Goal: Obtain resource: Obtain resource

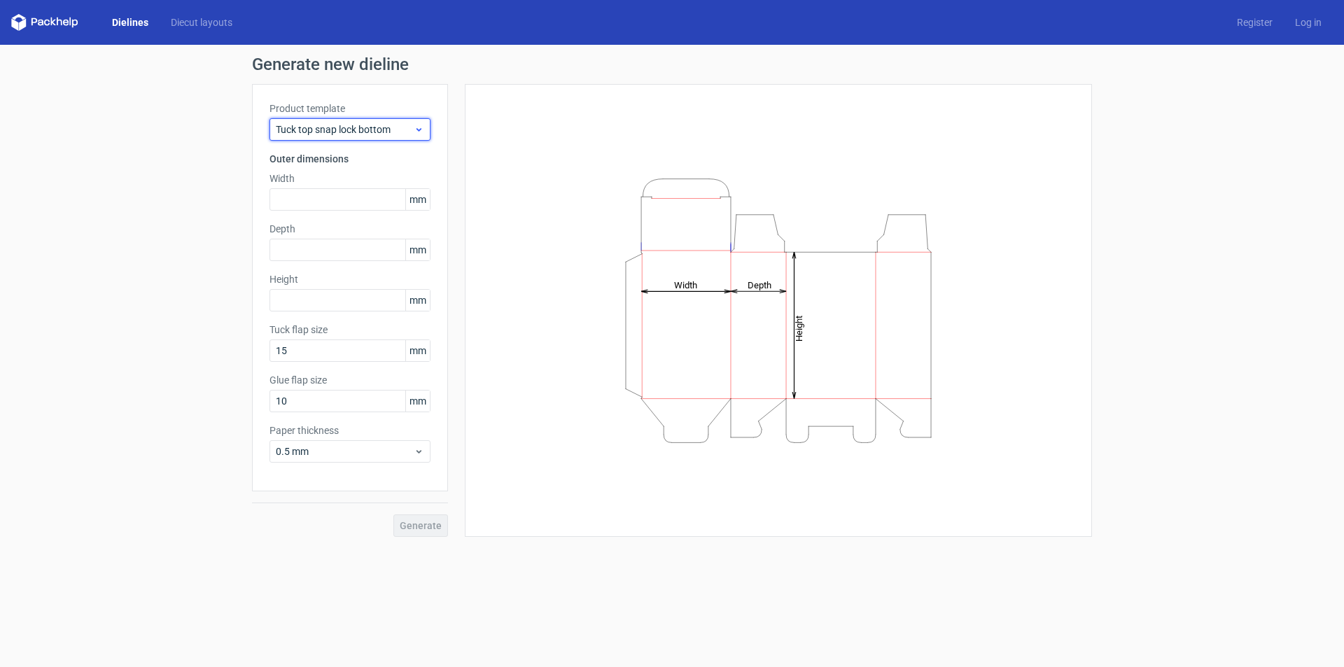
click at [393, 132] on span "Tuck top snap lock bottom" at bounding box center [345, 129] width 138 height 14
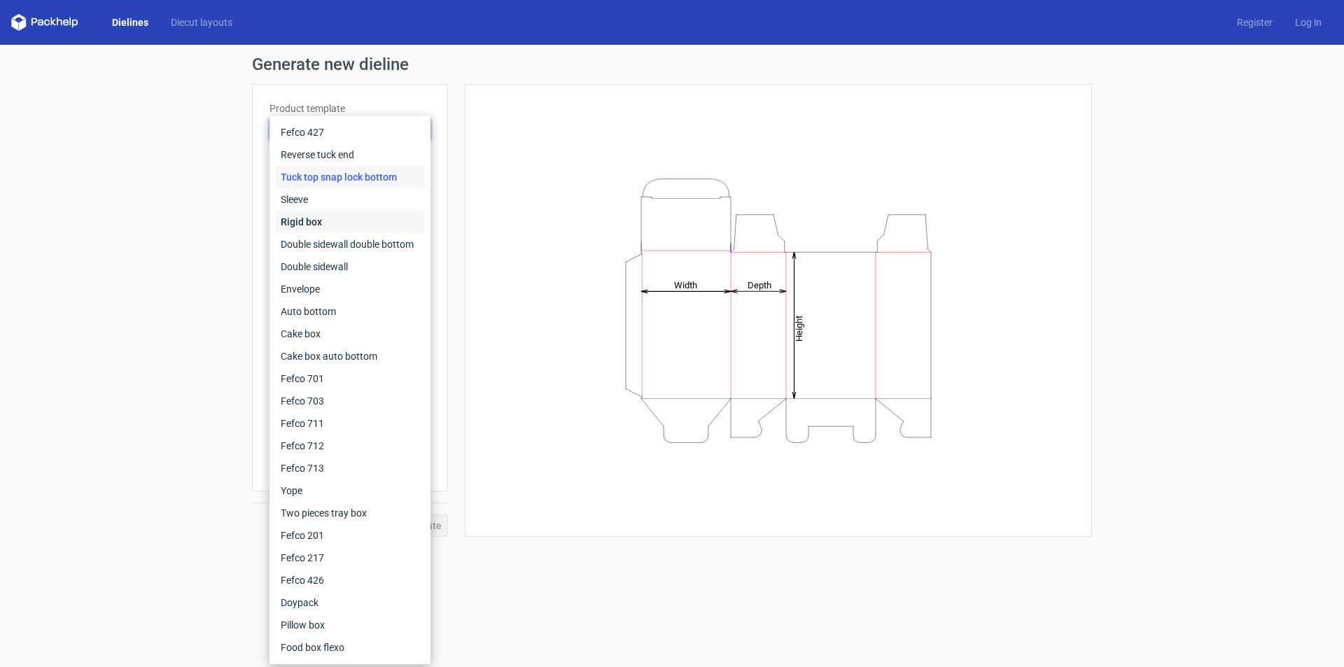
click at [298, 218] on div "Rigid box" at bounding box center [350, 222] width 150 height 22
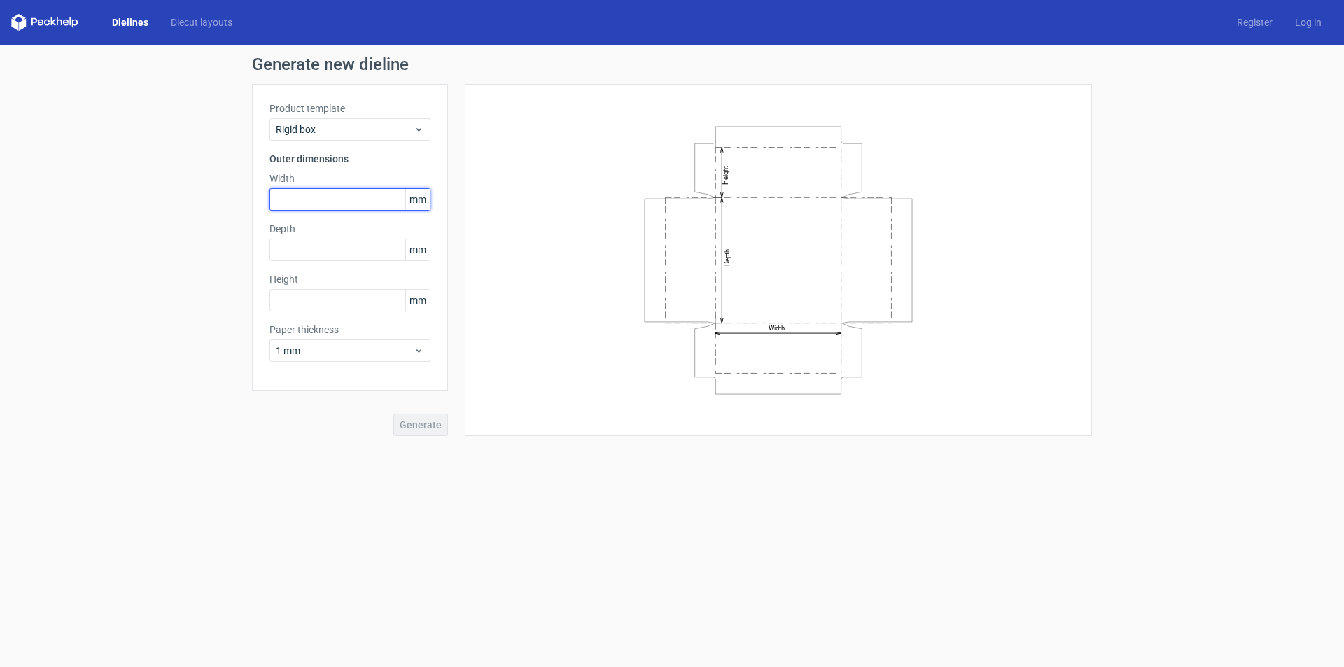
click at [316, 199] on input "text" at bounding box center [349, 199] width 161 height 22
click at [181, 22] on link "Diecut layouts" at bounding box center [202, 22] width 84 height 14
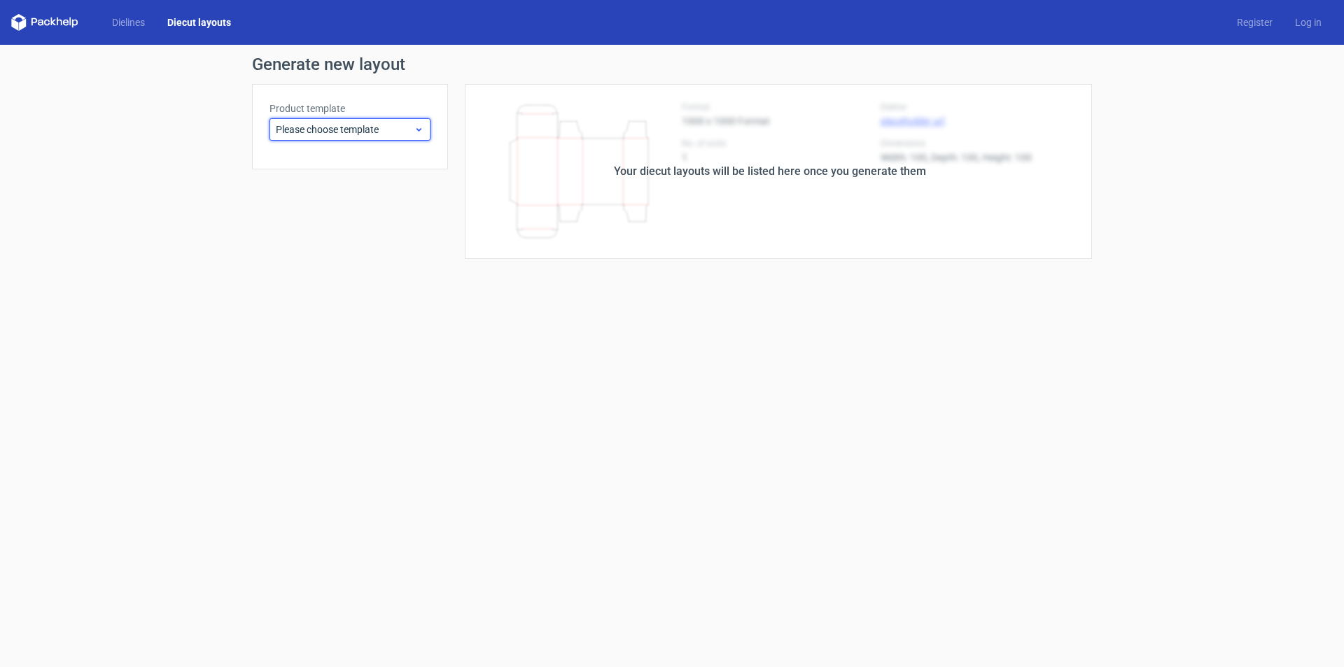
click at [391, 126] on span "Please choose template" at bounding box center [345, 129] width 138 height 14
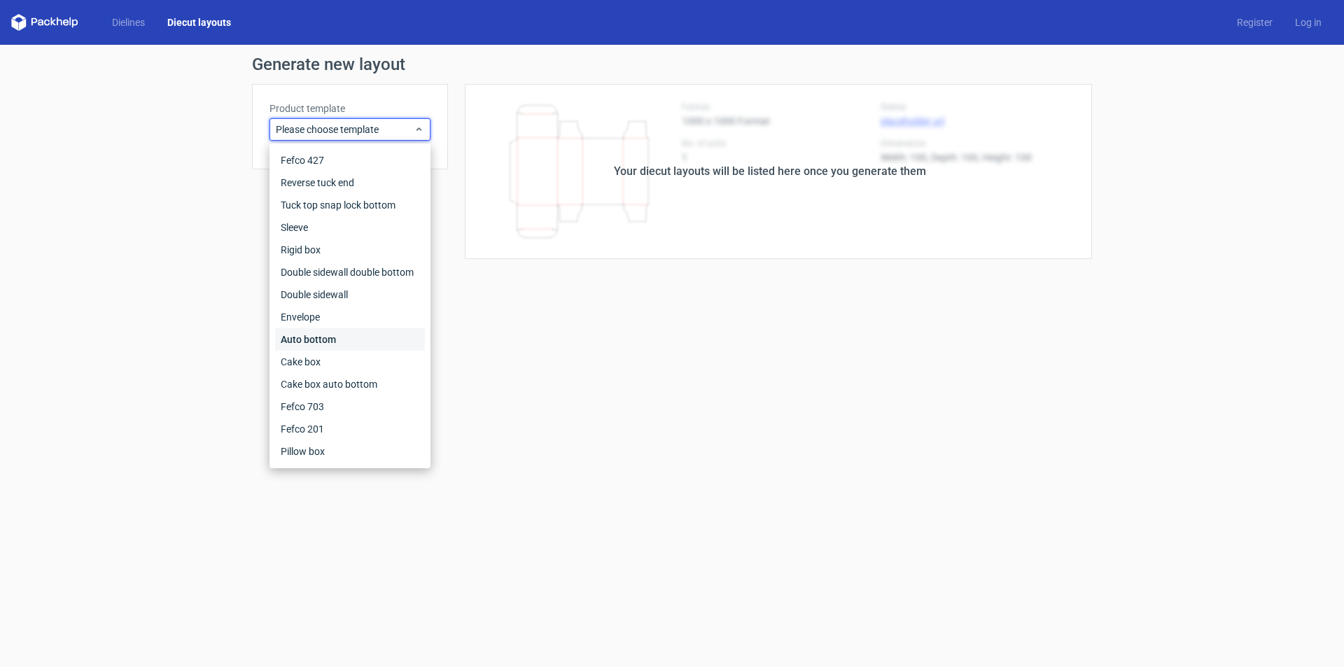
click at [349, 336] on div "Auto bottom" at bounding box center [350, 339] width 150 height 22
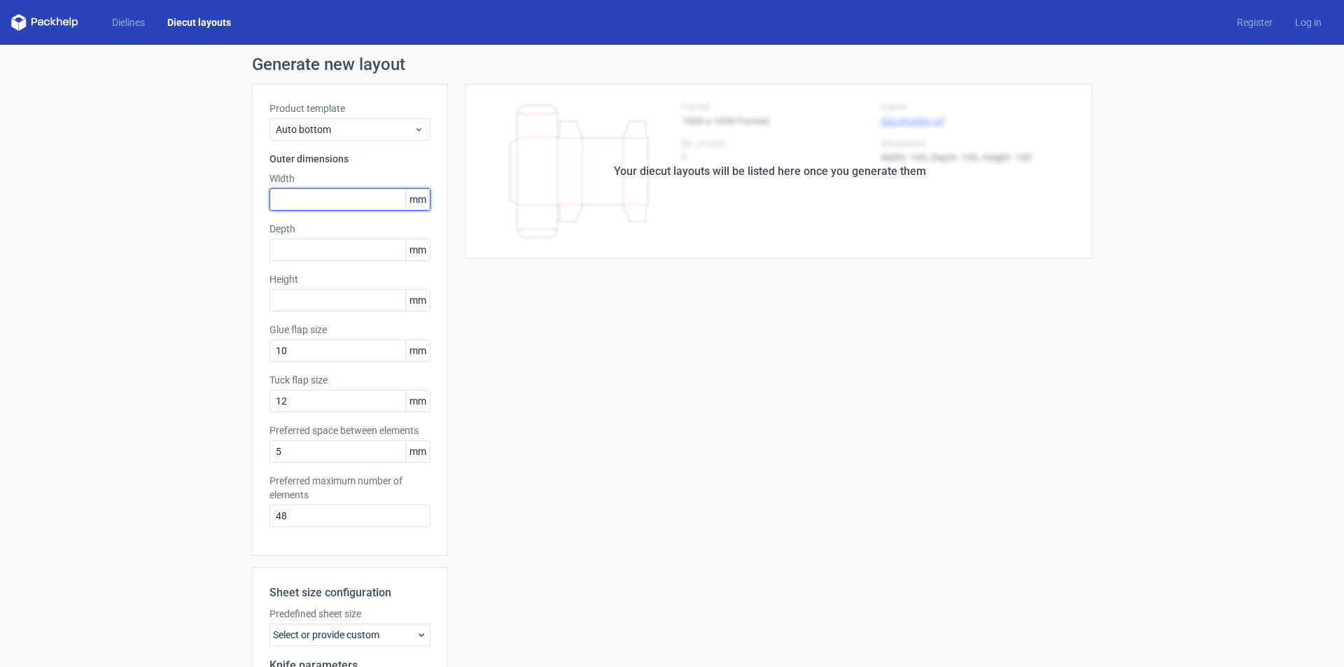
click at [328, 195] on input "text" at bounding box center [349, 199] width 161 height 22
type input "80"
type input "50"
type input "150"
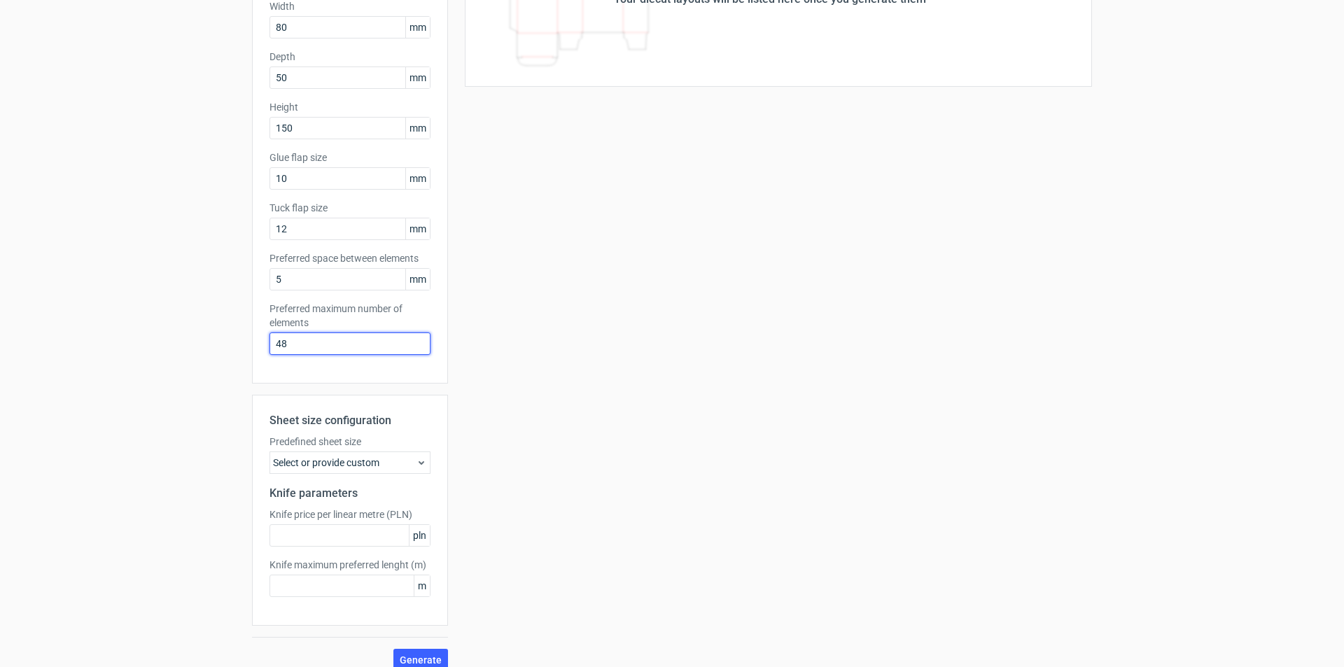
scroll to position [118, 0]
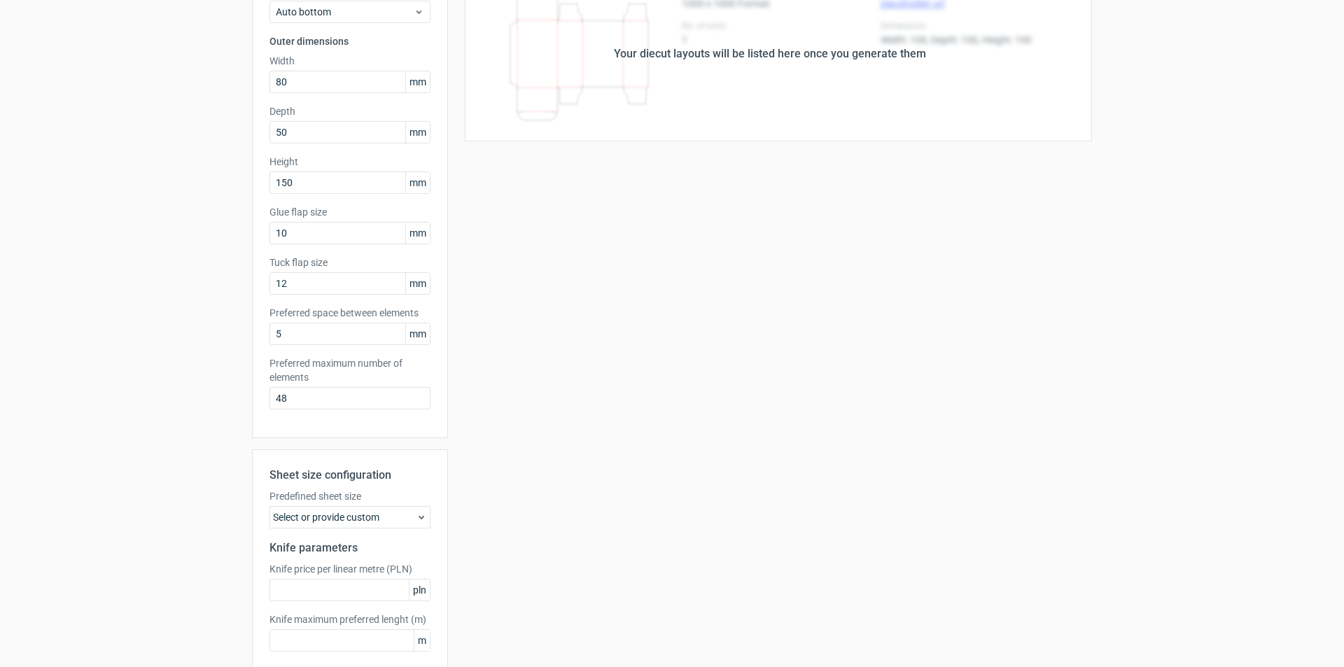
click at [401, 519] on div "Select or provide custom" at bounding box center [349, 517] width 161 height 22
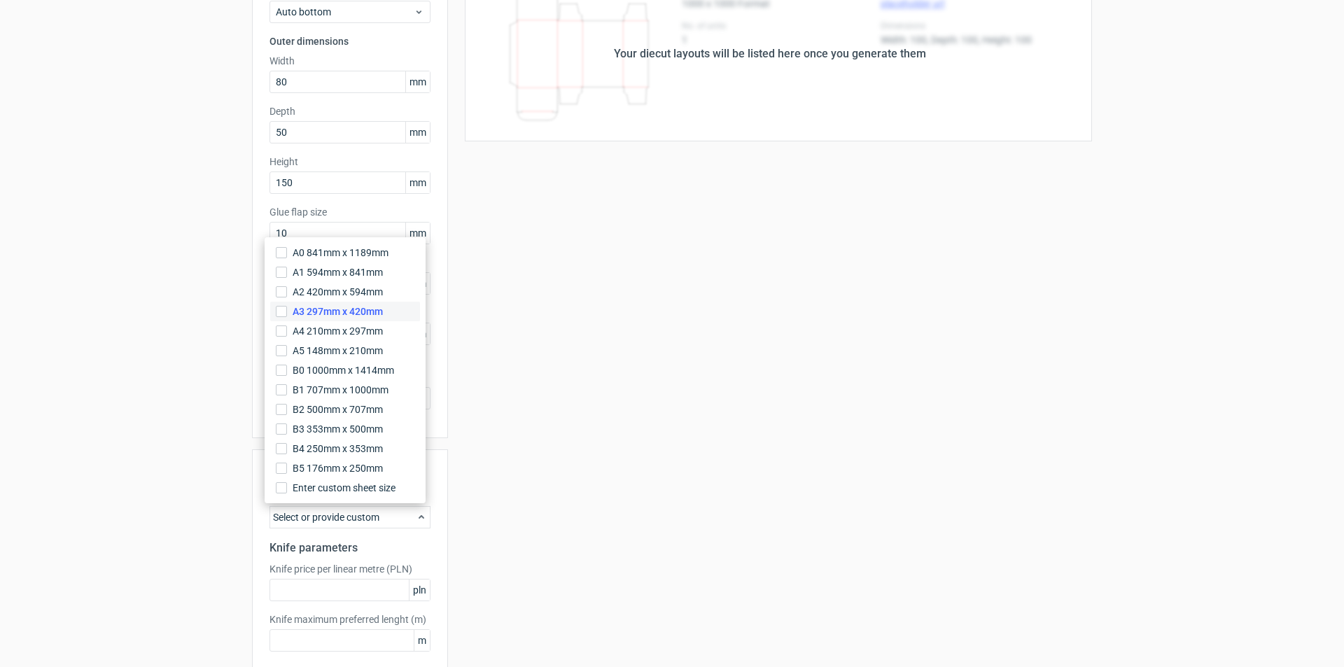
click at [363, 311] on span "A3 297mm x 420mm" at bounding box center [338, 311] width 90 height 14
click at [287, 311] on input "A3 297mm x 420mm" at bounding box center [281, 311] width 11 height 11
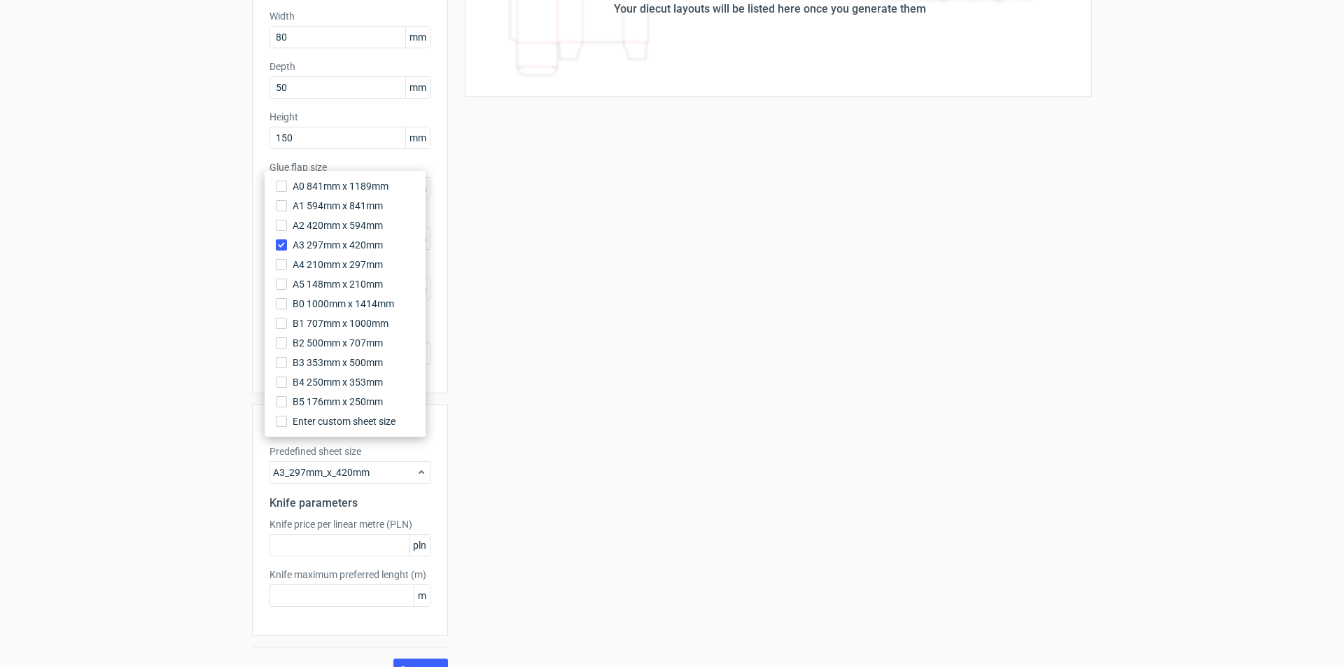
scroll to position [188, 0]
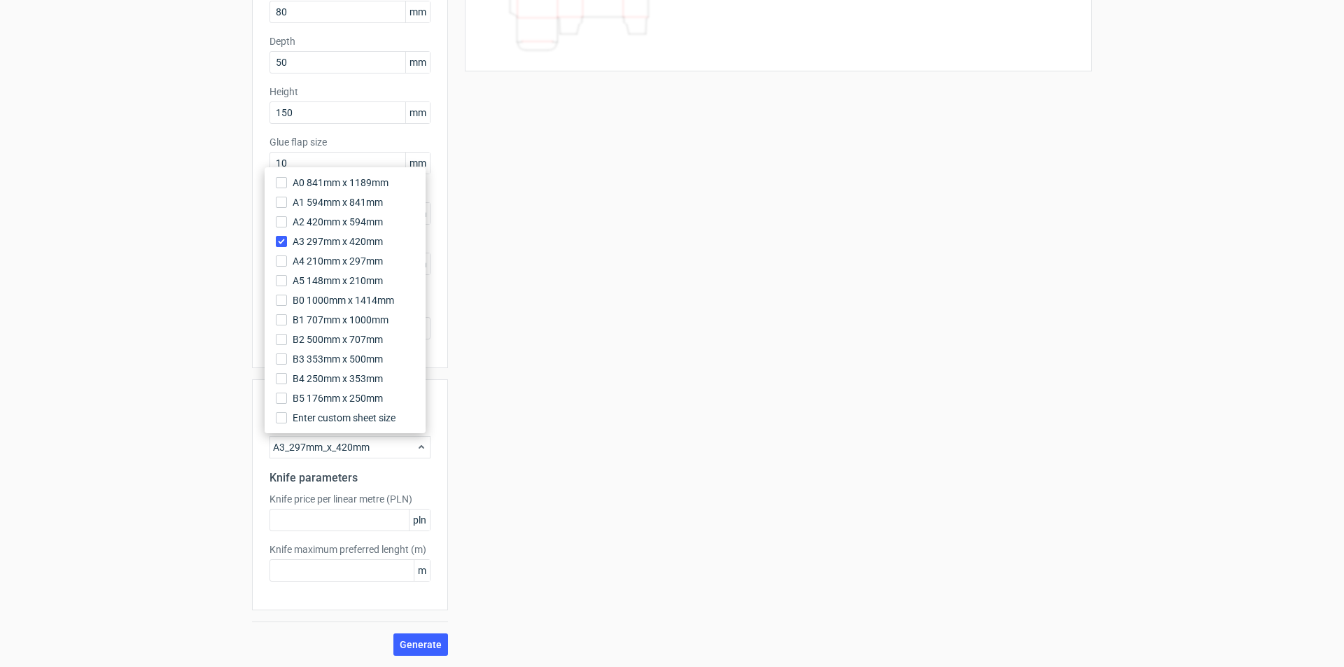
click at [476, 540] on div "Your diecut layouts will be listed here once you generate them Height Depth Wid…" at bounding box center [770, 275] width 644 height 759
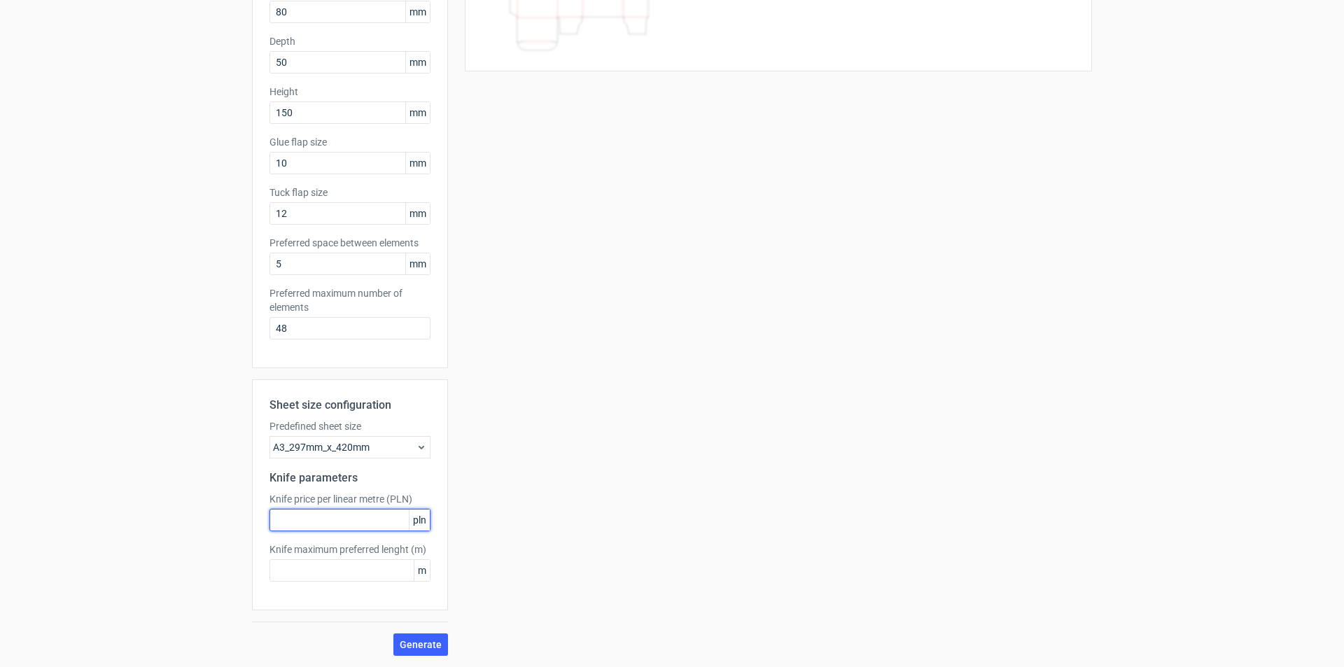
click at [304, 521] on input "text" at bounding box center [349, 520] width 161 height 22
type input "5"
click at [310, 572] on input "text" at bounding box center [349, 570] width 161 height 22
type input "5"
click at [428, 642] on span "Generate" at bounding box center [421, 645] width 42 height 10
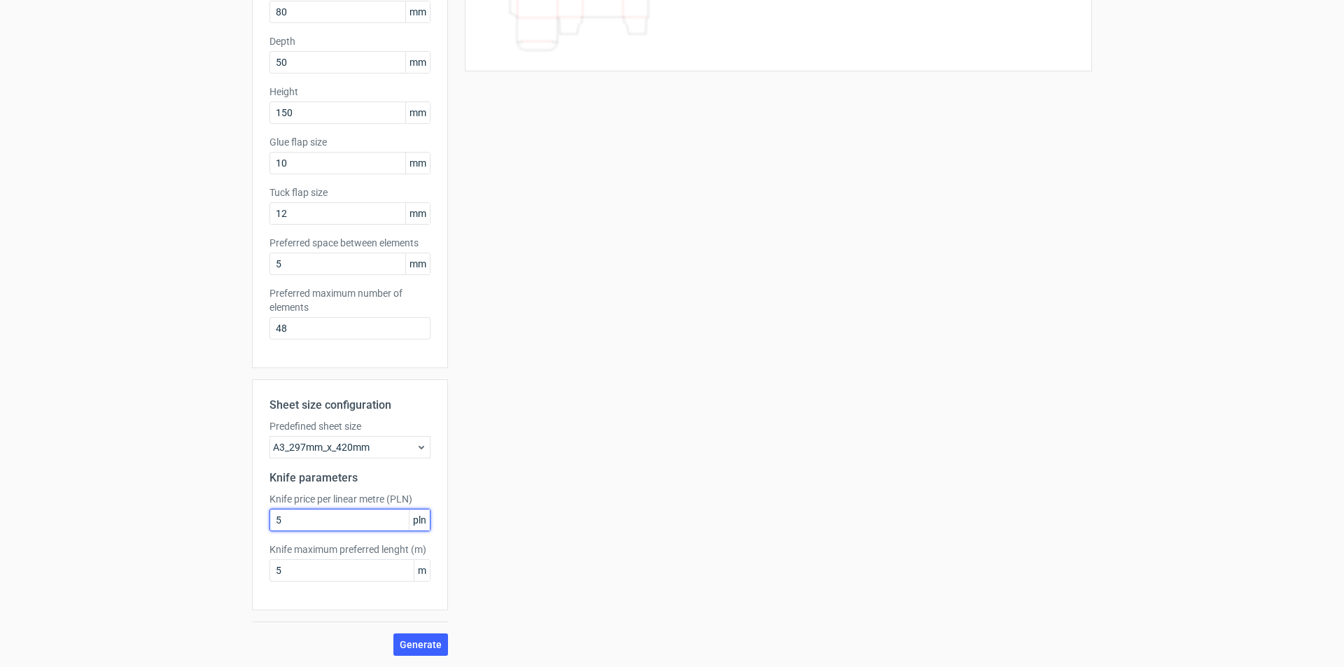
drag, startPoint x: 294, startPoint y: 514, endPoint x: 251, endPoint y: 518, distance: 42.9
click at [252, 518] on div "Sheet size configuration Predefined sheet size A3_297mm_x_420mm Knife parameter…" at bounding box center [350, 494] width 196 height 231
click at [416, 646] on span "Generate" at bounding box center [421, 645] width 42 height 10
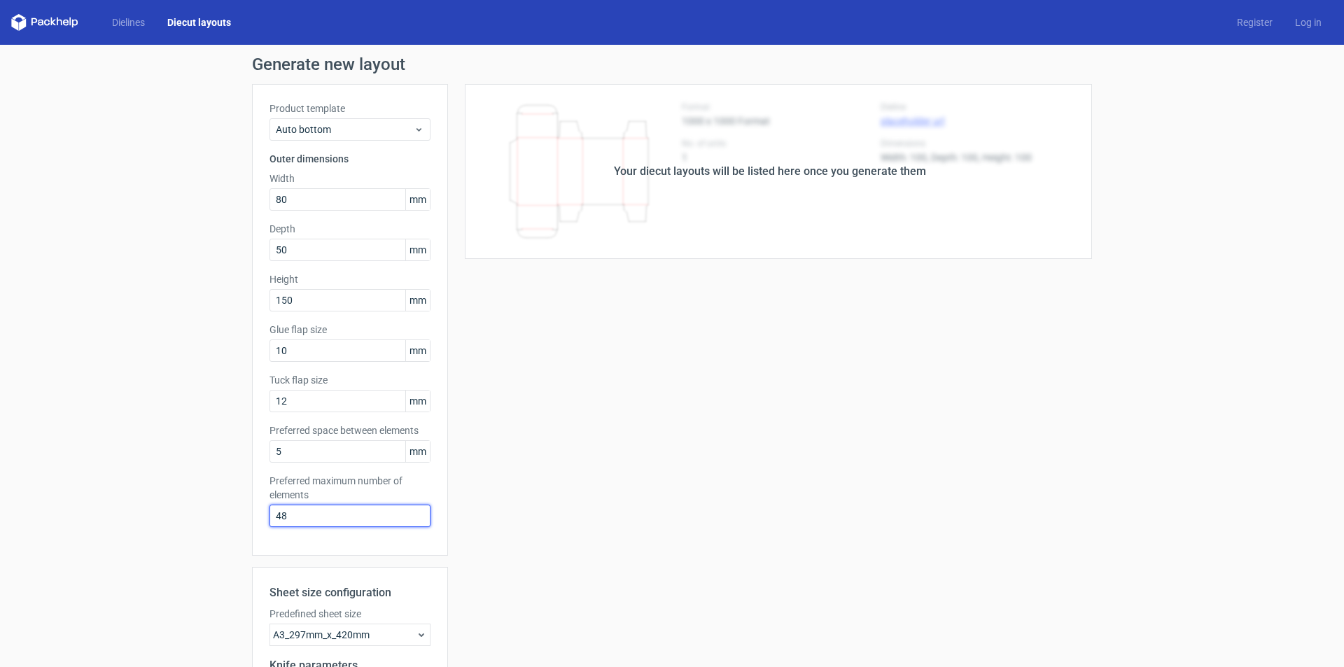
drag, startPoint x: 299, startPoint y: 516, endPoint x: 243, endPoint y: 515, distance: 56.0
click at [243, 515] on div "Generate new layout Product template Auto bottom Outer dimensions Width 80 mm D…" at bounding box center [672, 450] width 1344 height 810
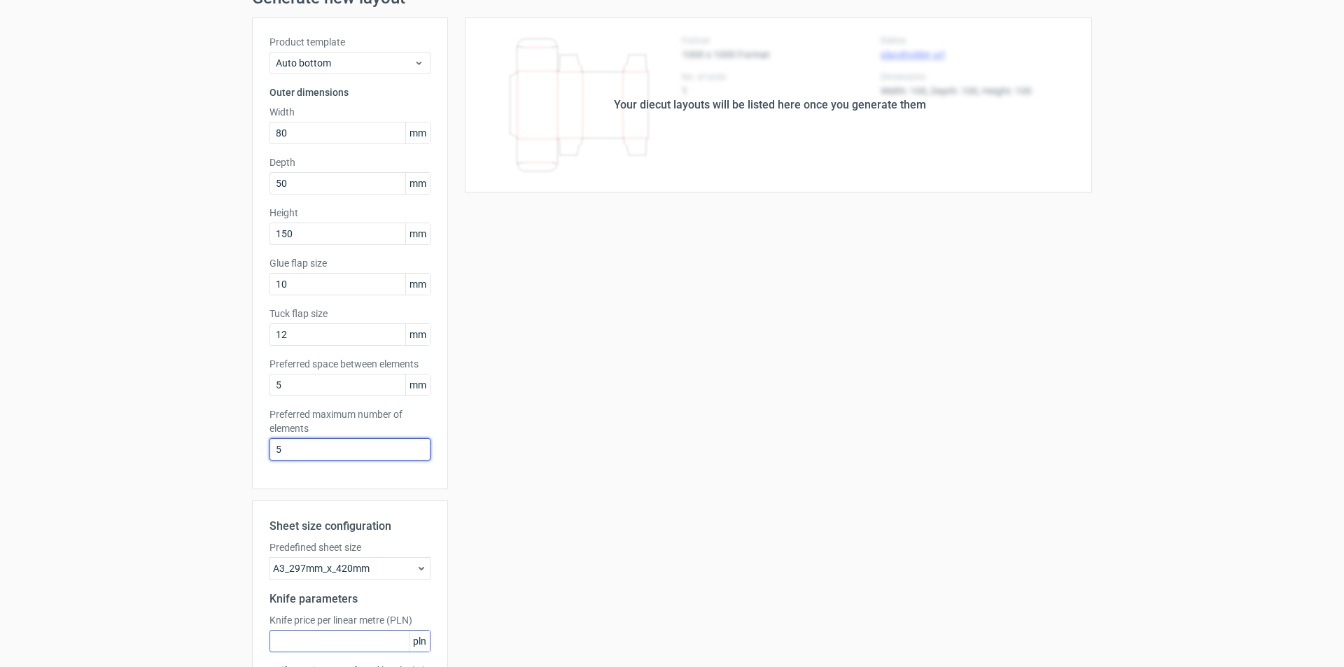
scroll to position [188, 0]
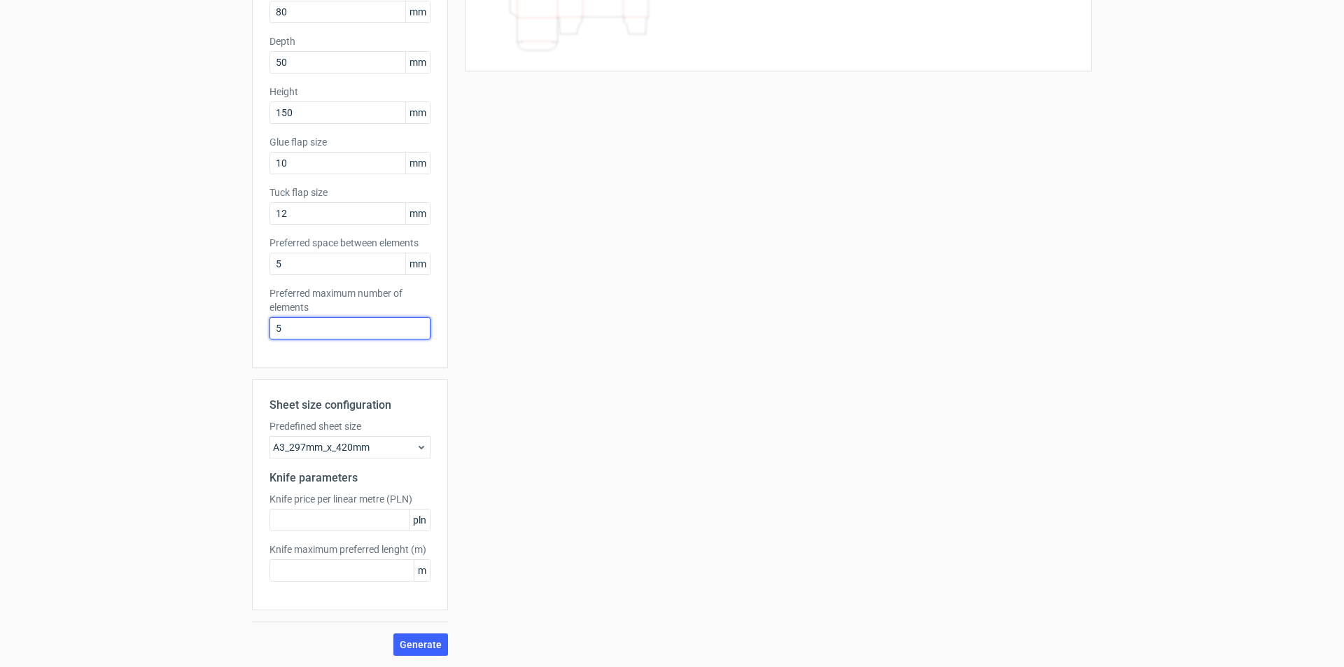
drag, startPoint x: 296, startPoint y: 328, endPoint x: 210, endPoint y: 322, distance: 86.3
click at [220, 324] on div "Generate new layout Product template Auto bottom Outer dimensions Width 80 mm D…" at bounding box center [672, 262] width 1344 height 810
type input "2"
click at [420, 642] on span "Generate" at bounding box center [421, 645] width 42 height 10
click at [316, 514] on input "text" at bounding box center [349, 520] width 161 height 22
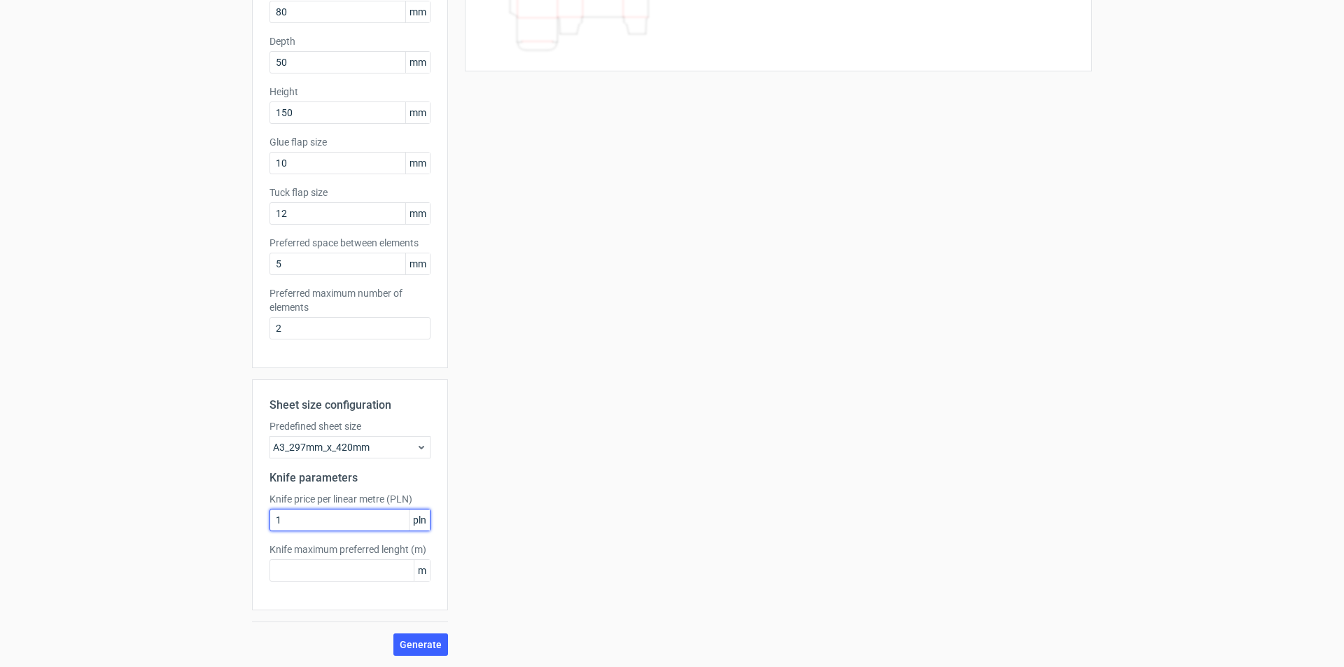
type input "1"
click at [430, 650] on button "Generate" at bounding box center [420, 644] width 55 height 22
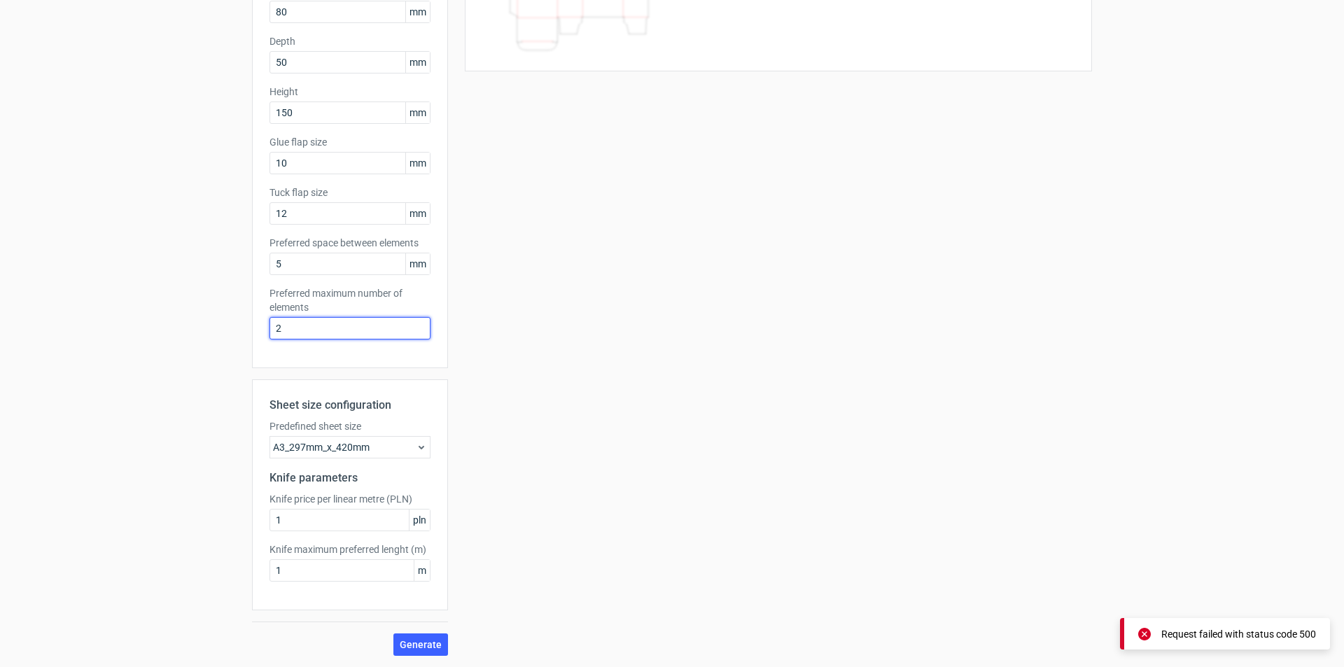
click at [327, 323] on input "2" at bounding box center [349, 328] width 161 height 22
click at [342, 619] on div "Sheet size configuration Predefined sheet size A3_297mm_x_420mm Knife parameter…" at bounding box center [350, 517] width 196 height 276
click at [339, 626] on div "Sheet size configuration Predefined sheet size A3_297mm_x_420mm Knife parameter…" at bounding box center [350, 517] width 196 height 276
click at [339, 630] on div "Sheet size configuration Predefined sheet size A3_297mm_x_420mm Knife parameter…" at bounding box center [350, 517] width 196 height 276
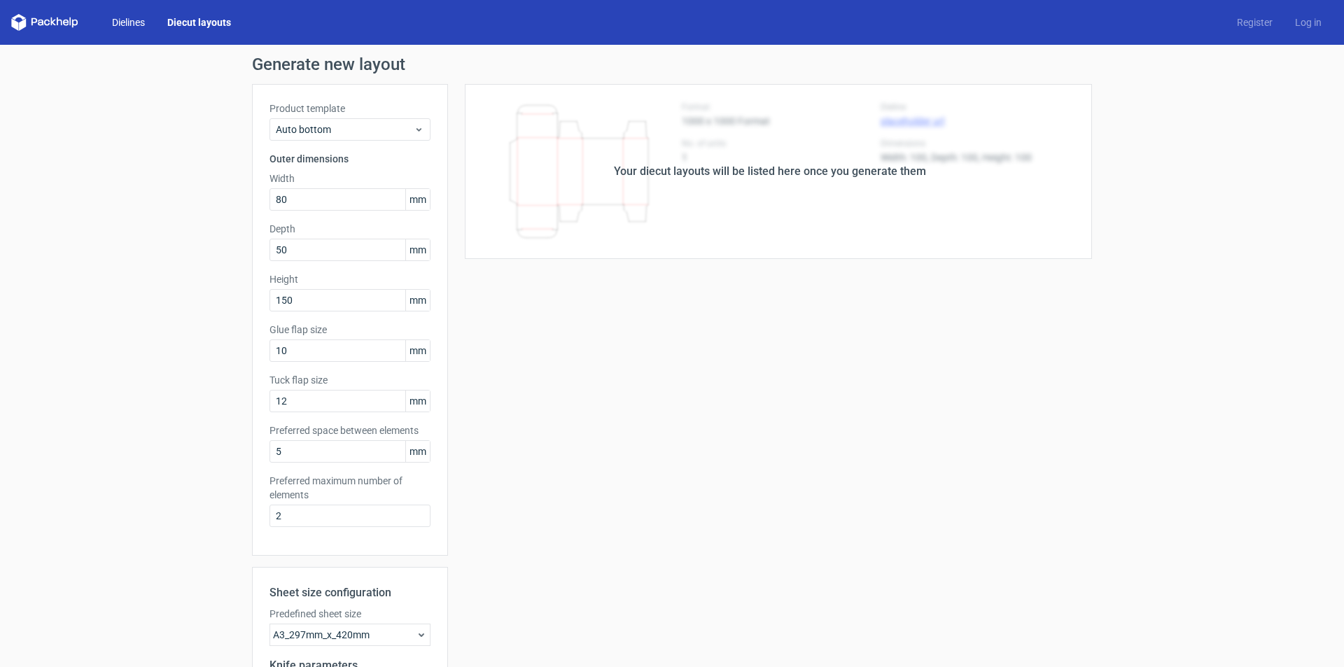
click at [122, 21] on link "Dielines" at bounding box center [128, 22] width 55 height 14
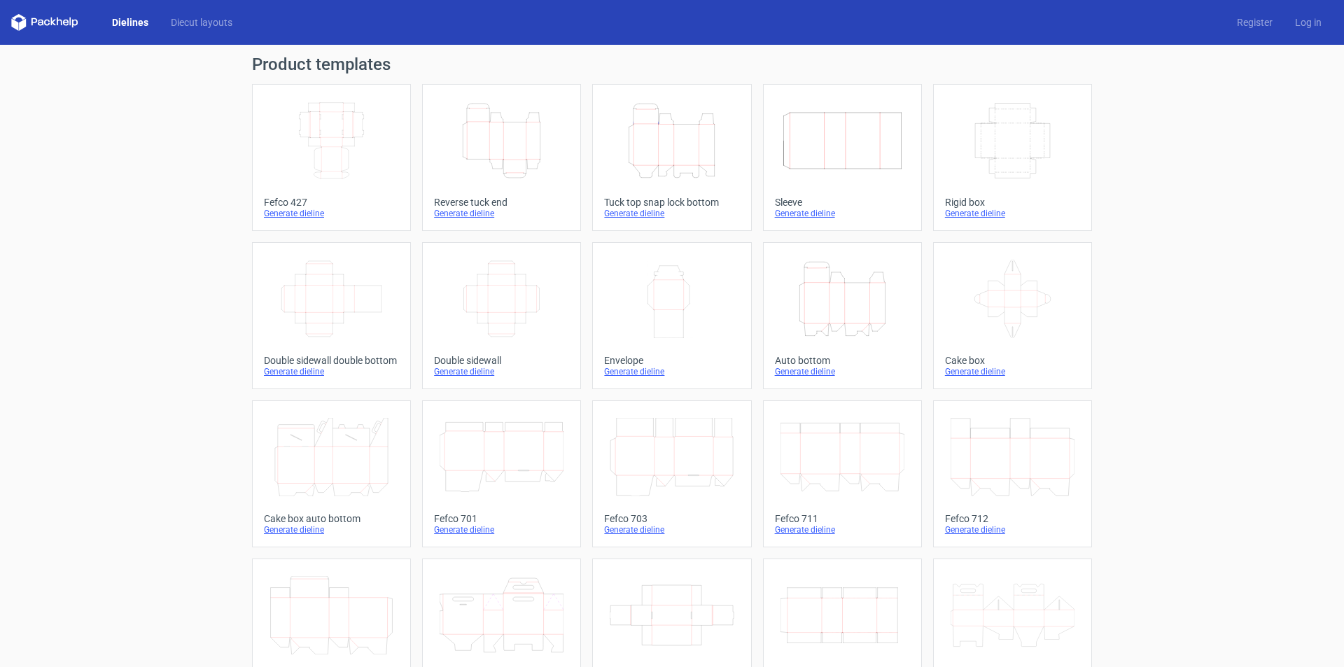
click at [68, 20] on icon at bounding box center [44, 22] width 67 height 17
click at [166, 267] on div "Product templates Width Depth Height Fefco 427 Generate dieline Height Depth Wi…" at bounding box center [672, 460] width 1344 height 830
click at [628, 217] on div "Generate dieline" at bounding box center [671, 213] width 135 height 11
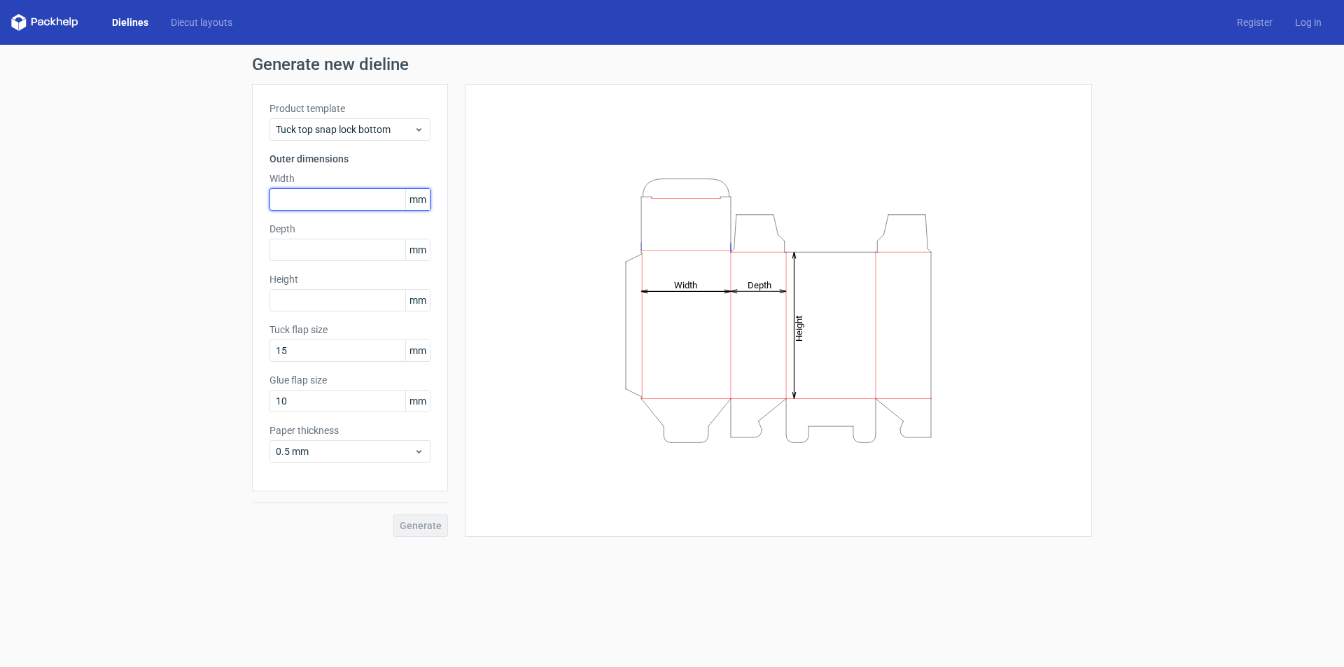
click at [303, 199] on input "text" at bounding box center [349, 199] width 161 height 22
type input "65"
type input "40"
type input "120"
type input "12"
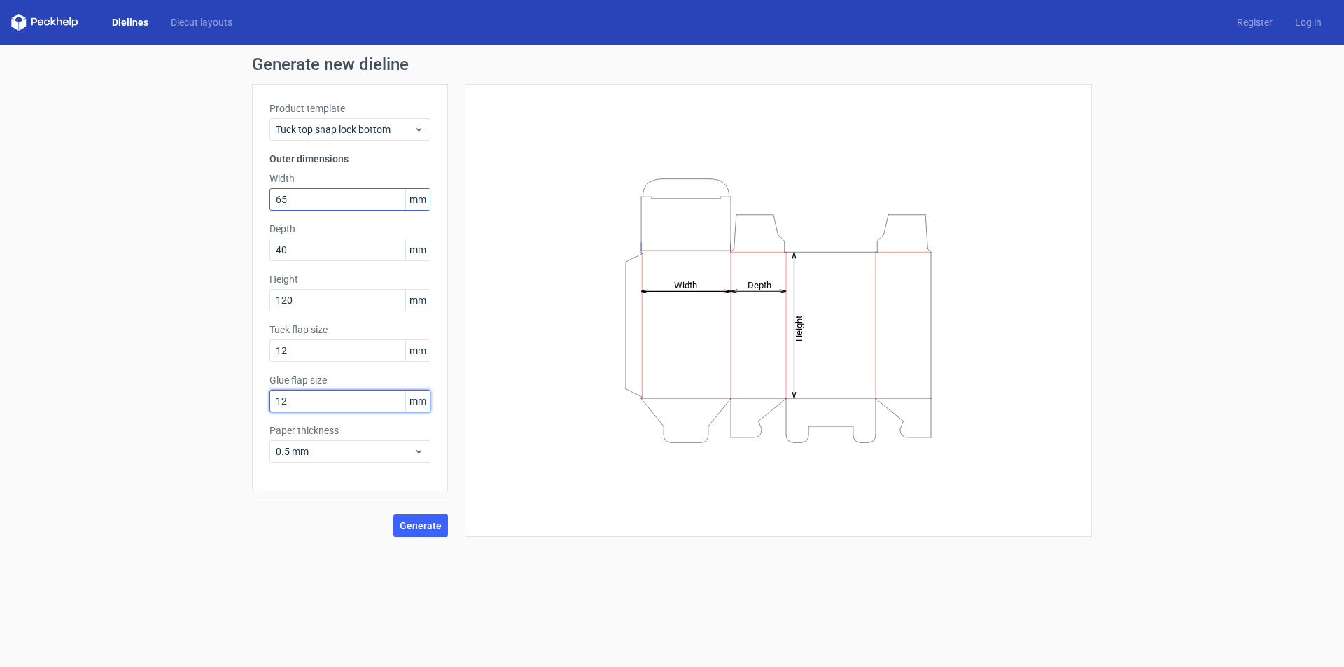
type input "12"
click at [349, 458] on span "0.5 mm" at bounding box center [345, 451] width 138 height 14
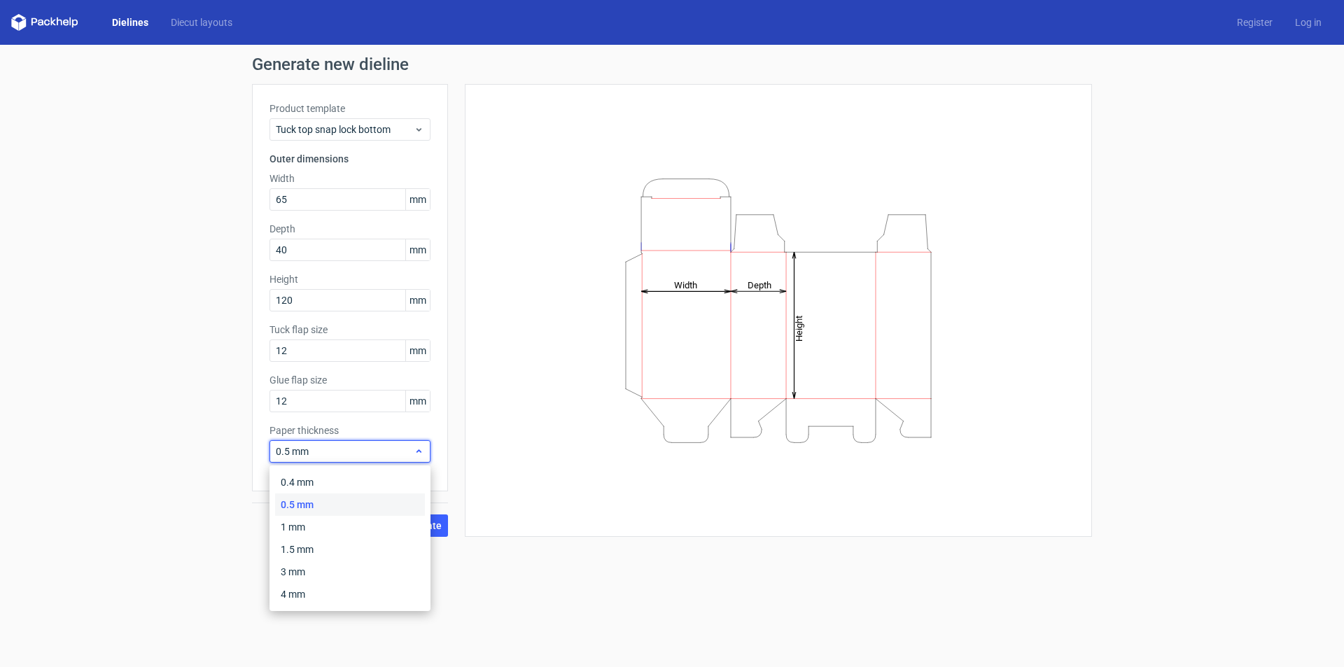
click at [349, 458] on span "0.5 mm" at bounding box center [345, 451] width 138 height 14
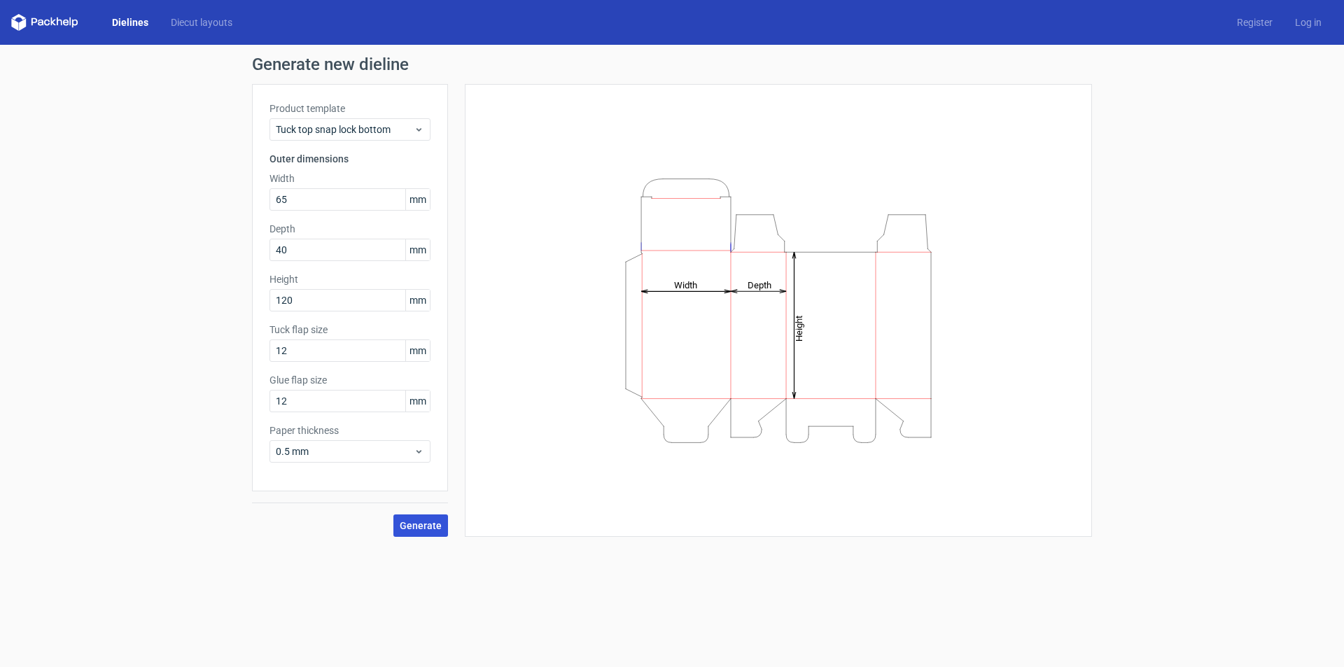
click at [420, 528] on span "Generate" at bounding box center [421, 526] width 42 height 10
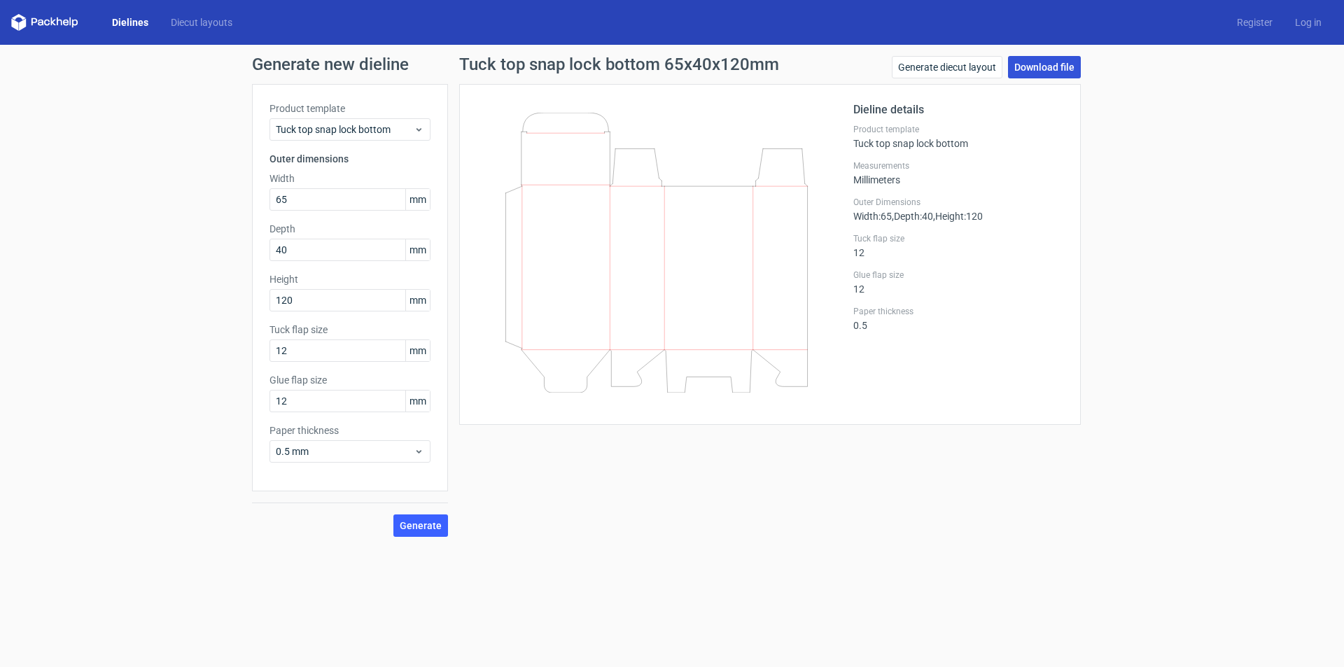
click at [1028, 64] on link "Download file" at bounding box center [1044, 67] width 73 height 22
